Goal: Task Accomplishment & Management: Use online tool/utility

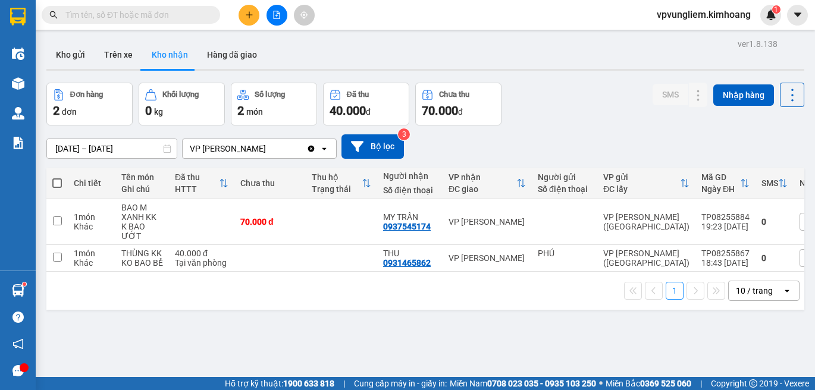
click at [196, 17] on input "text" at bounding box center [135, 14] width 140 height 13
click at [194, 12] on input "text" at bounding box center [135, 14] width 140 height 13
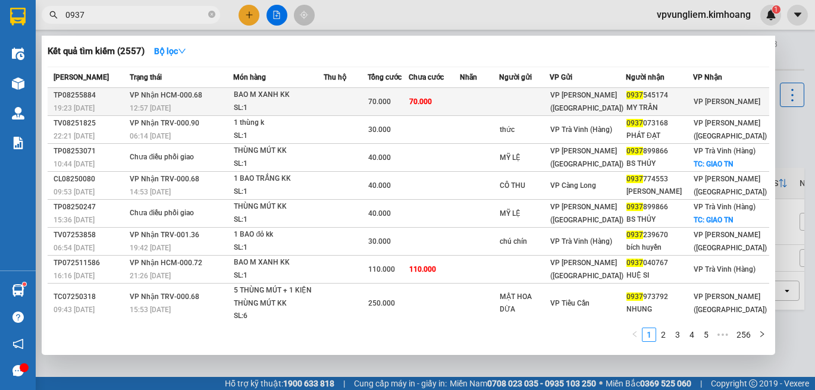
type input "0937"
click at [526, 105] on td at bounding box center [524, 102] width 51 height 28
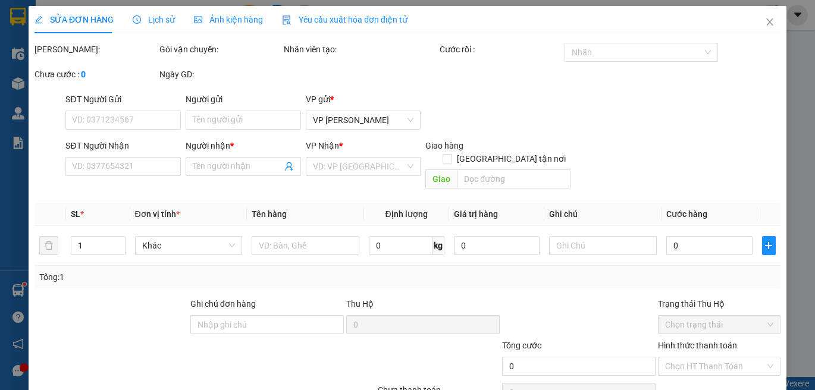
type input "0937545174"
type input "MY TRẦN"
type input "70.000"
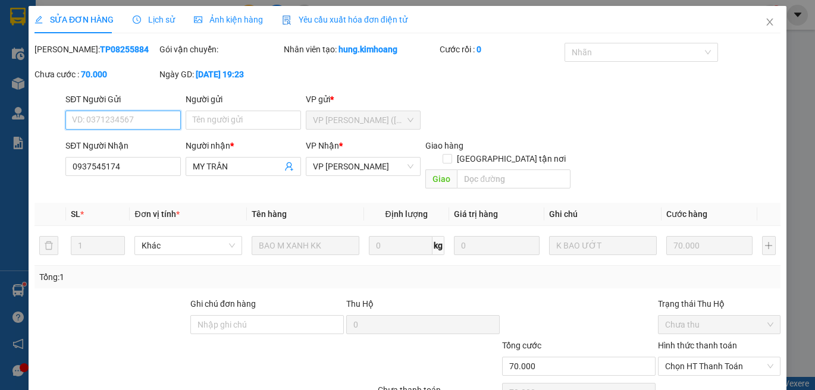
scroll to position [52, 0]
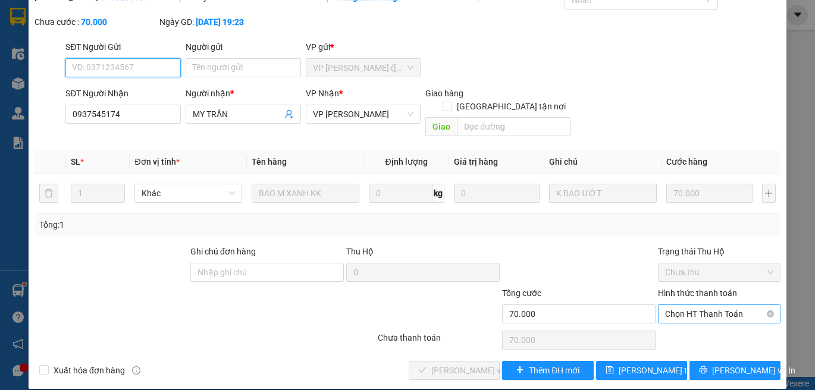
click at [730, 305] on span "Chọn HT Thanh Toán" at bounding box center [719, 314] width 108 height 18
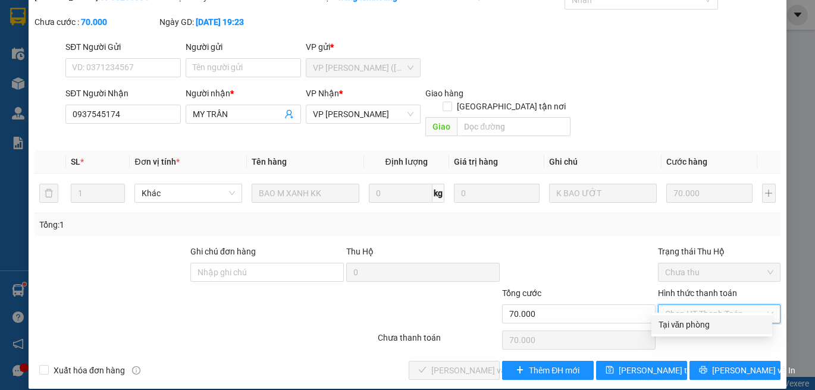
click at [739, 325] on div "Tại văn phòng" at bounding box center [711, 324] width 106 height 13
type input "0"
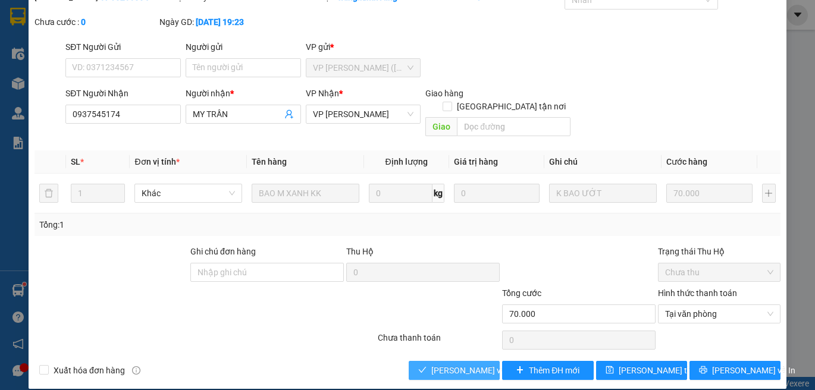
click at [459, 364] on span "[PERSON_NAME] và Giao hàng" at bounding box center [488, 370] width 114 height 13
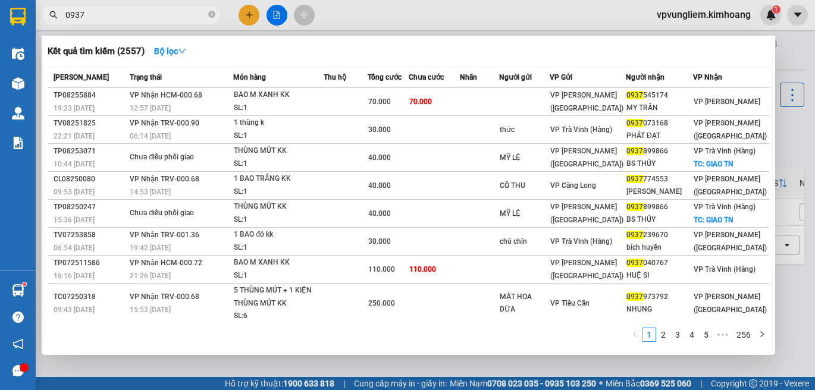
click at [204, 18] on input "0937" at bounding box center [135, 14] width 140 height 13
drag, startPoint x: 216, startPoint y: 20, endPoint x: 203, endPoint y: 15, distance: 14.1
click at [207, 17] on span "0937" at bounding box center [131, 15] width 178 height 18
click at [203, 15] on input "0937" at bounding box center [135, 14] width 140 height 13
click at [206, 16] on span "0937" at bounding box center [131, 15] width 178 height 18
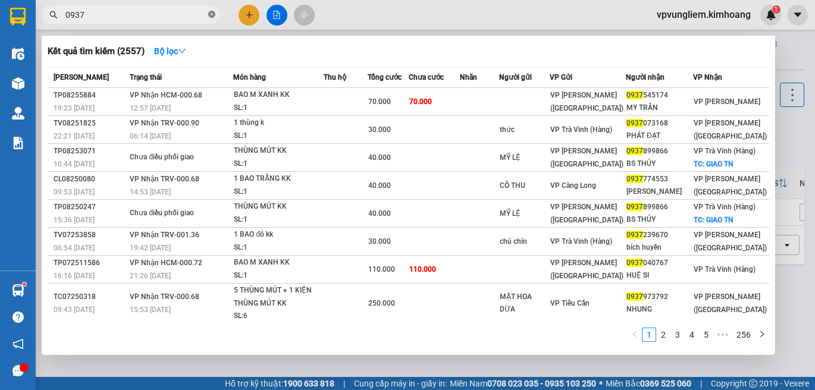
click at [214, 16] on icon "close-circle" at bounding box center [211, 14] width 7 height 7
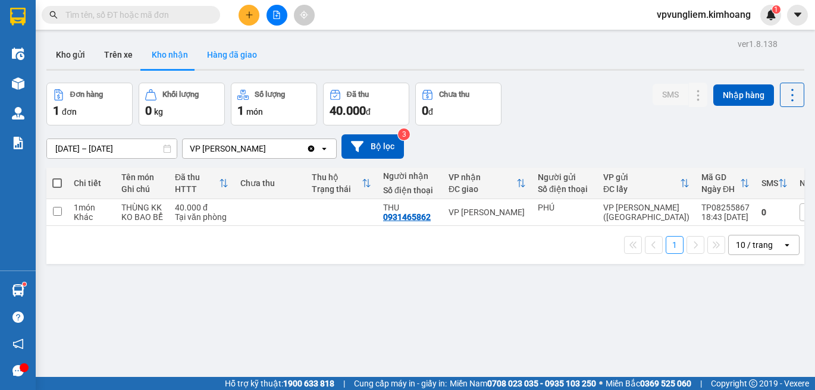
click at [221, 54] on button "Hàng đã giao" at bounding box center [231, 54] width 69 height 29
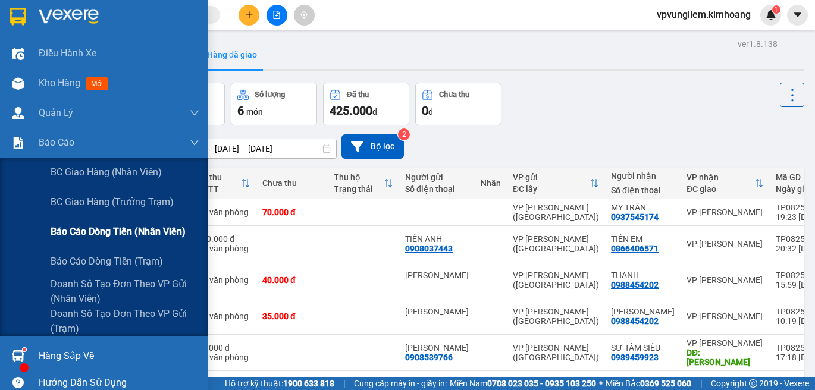
click at [106, 228] on span "Báo cáo dòng tiền (nhân viên)" at bounding box center [118, 231] width 135 height 15
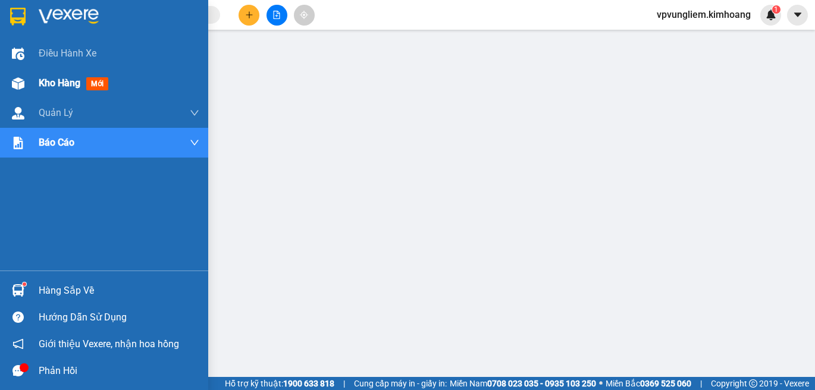
drag, startPoint x: 51, startPoint y: 96, endPoint x: 93, endPoint y: 86, distance: 43.6
click at [51, 96] on div "Kho hàng mới" at bounding box center [119, 83] width 161 height 30
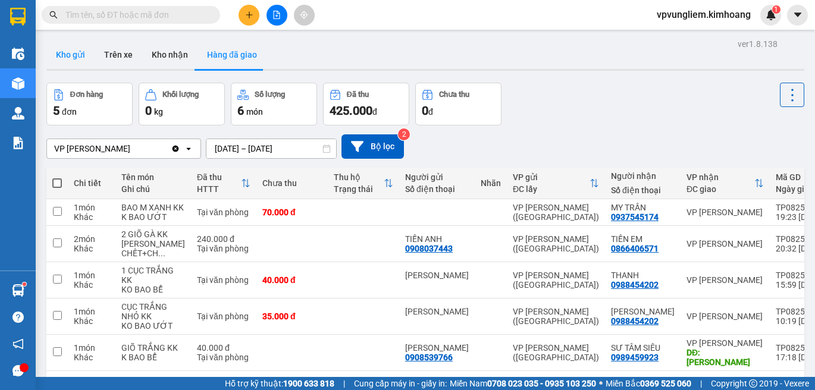
click at [80, 48] on button "Kho gửi" at bounding box center [70, 54] width 48 height 29
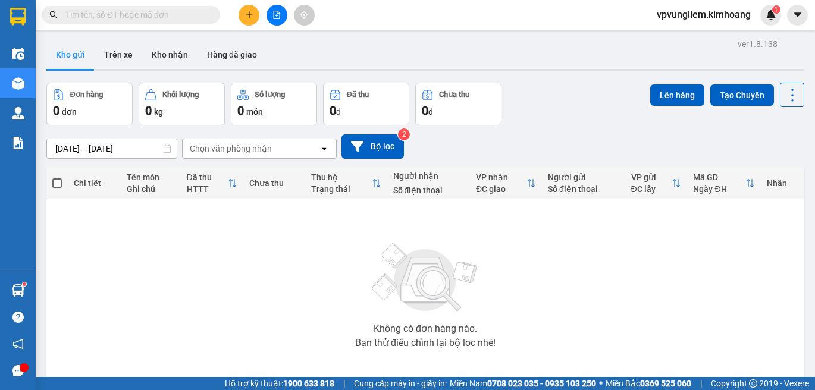
click at [111, 16] on input "text" at bounding box center [135, 14] width 140 height 13
